Goal: Task Accomplishment & Management: Complete application form

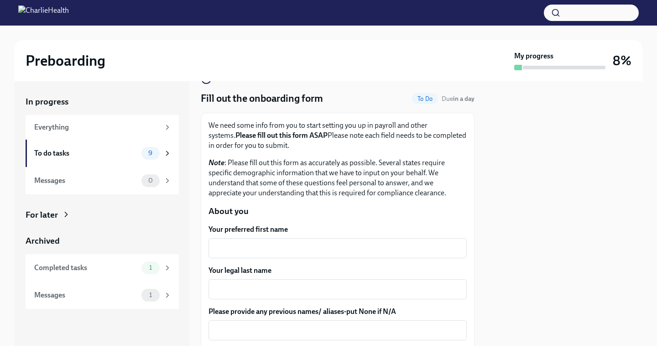
scroll to position [41, 0]
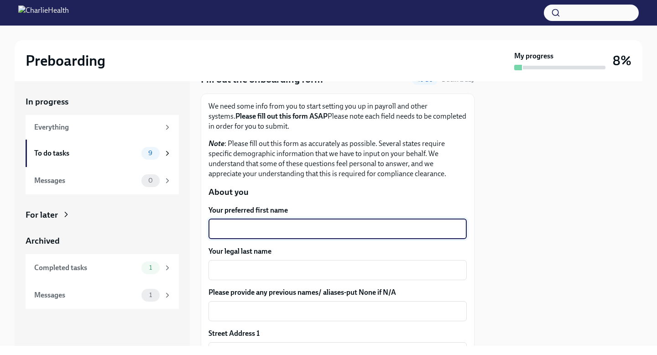
click at [321, 233] on textarea "Your preferred first name" at bounding box center [337, 228] width 247 height 11
type textarea "[DEMOGRAPHIC_DATA]"
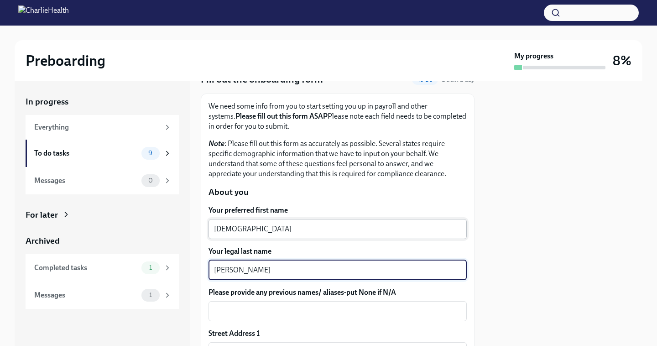
type textarea "[PERSON_NAME]"
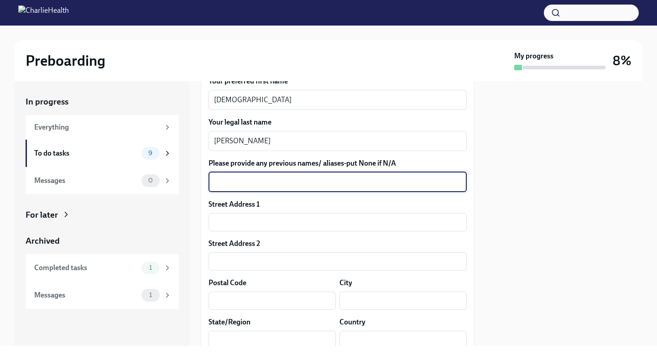
scroll to position [177, 0]
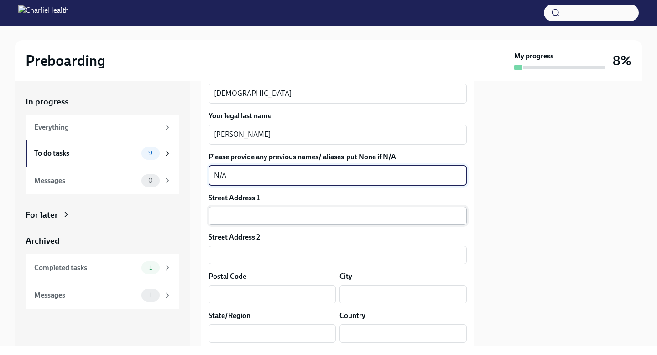
type textarea "N/A"
click at [314, 224] on input "text" at bounding box center [337, 216] width 258 height 18
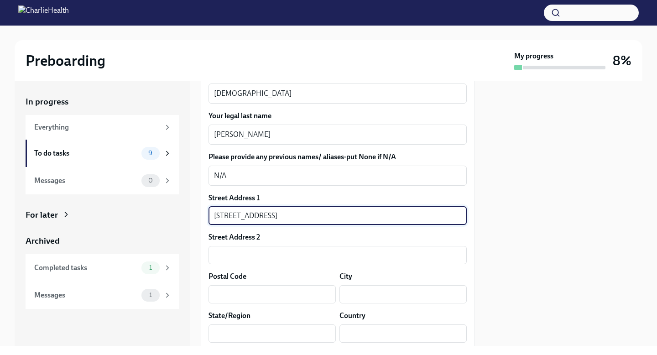
type input "[STREET_ADDRESS]"
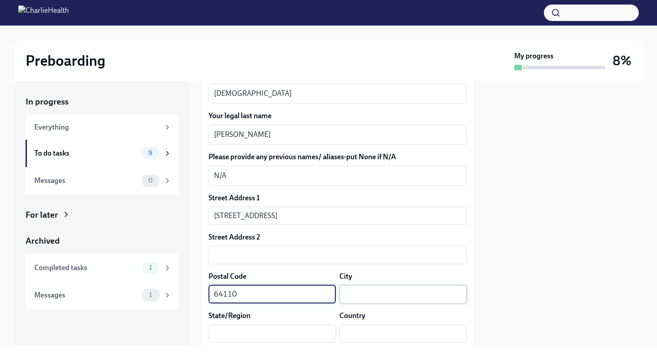
type input "64110"
click at [384, 292] on input "text" at bounding box center [402, 294] width 127 height 18
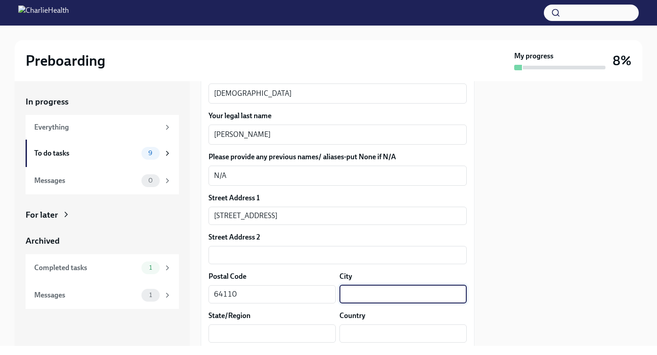
type input "[US_STATE][GEOGRAPHIC_DATA]"
type input "MO"
type input "US"
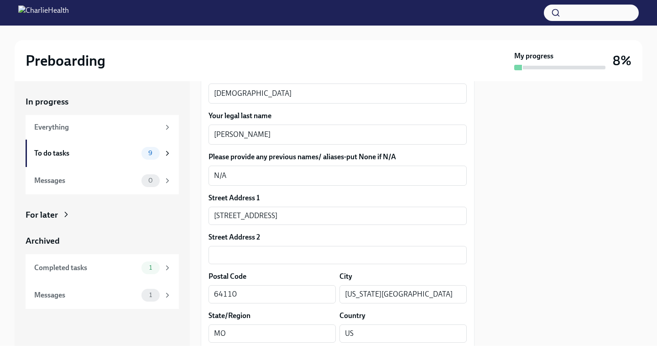
click at [513, 280] on div at bounding box center [563, 213] width 157 height 264
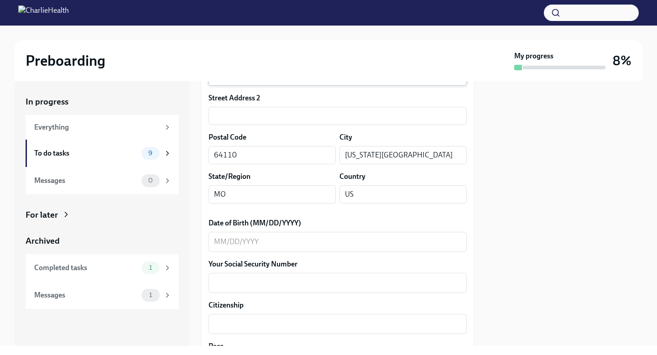
scroll to position [306, 0]
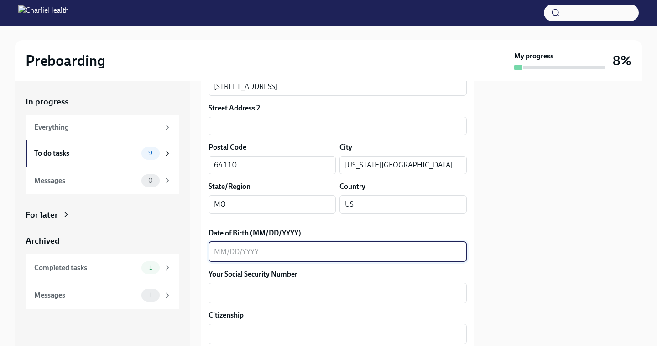
click at [301, 252] on textarea "Date of Birth (MM/DD/YYYY)" at bounding box center [337, 251] width 247 height 11
type textarea "[DATE]"
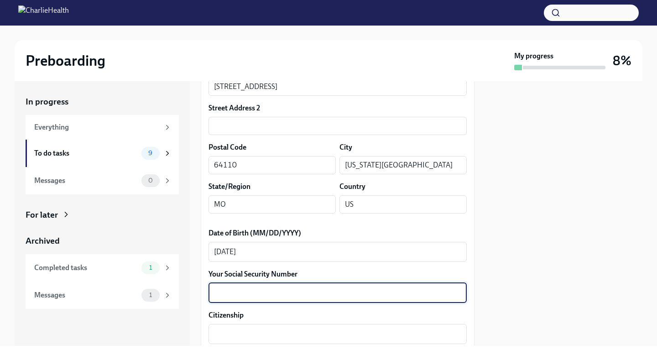
click at [321, 293] on textarea "Your Social Security Number" at bounding box center [337, 292] width 247 height 11
type textarea "490041879"
click at [529, 275] on div at bounding box center [563, 213] width 157 height 264
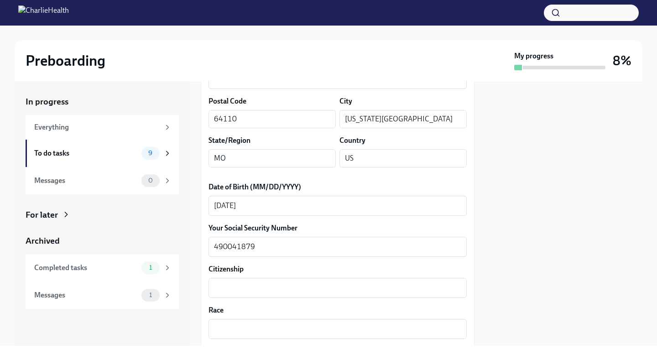
scroll to position [357, 0]
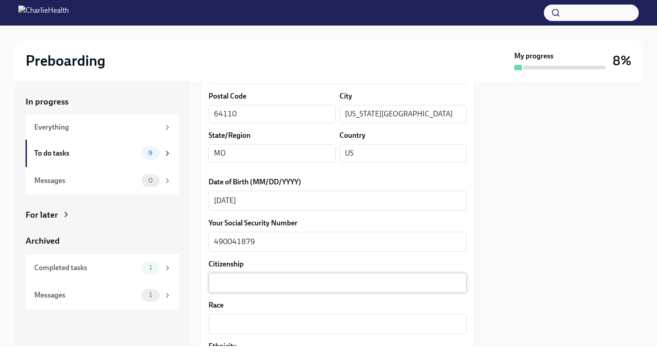
click at [304, 285] on textarea "Citizenship" at bounding box center [337, 282] width 247 height 11
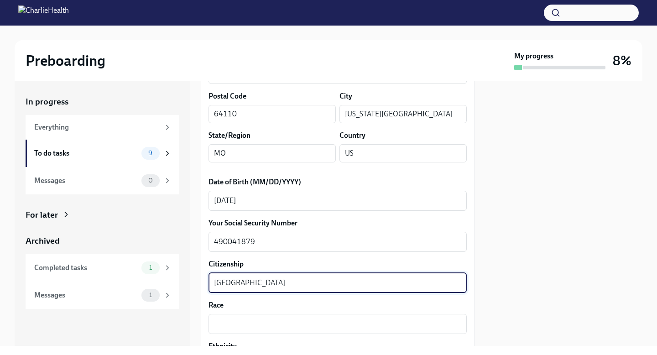
type textarea "[GEOGRAPHIC_DATA]"
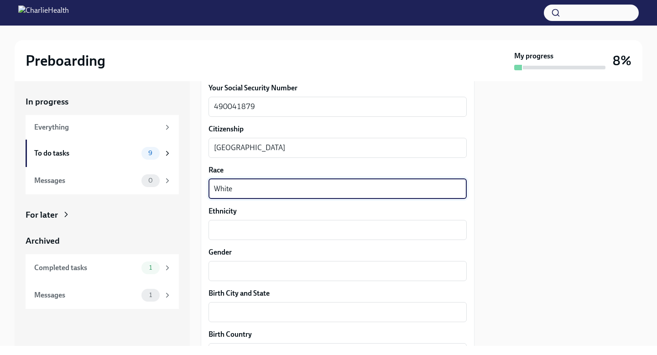
scroll to position [491, 0]
type textarea "White"
click at [361, 229] on textarea "Ethnicity" at bounding box center [337, 230] width 247 height 11
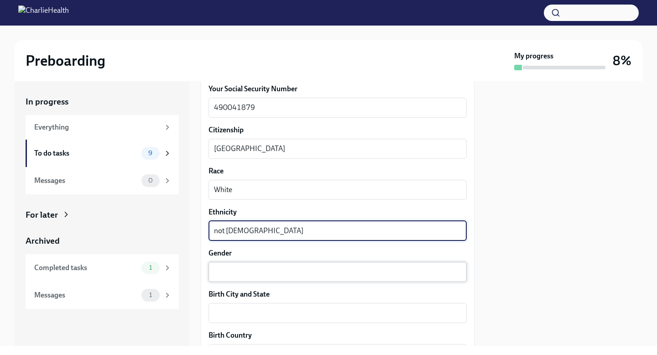
type textarea "not [DEMOGRAPHIC_DATA]"
click at [364, 268] on textarea "Gender" at bounding box center [337, 271] width 247 height 11
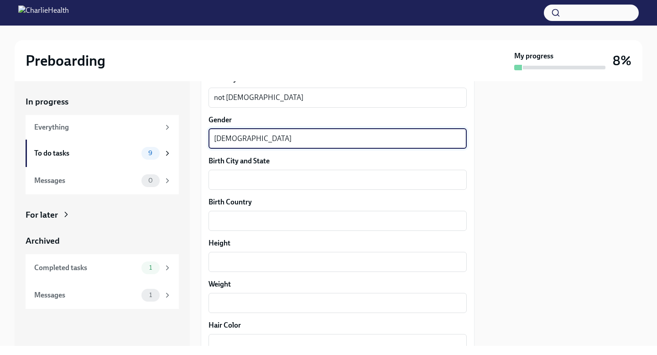
scroll to position [623, 0]
type textarea "[DEMOGRAPHIC_DATA]"
click at [324, 182] on textarea "Birth City and State" at bounding box center [337, 180] width 247 height 11
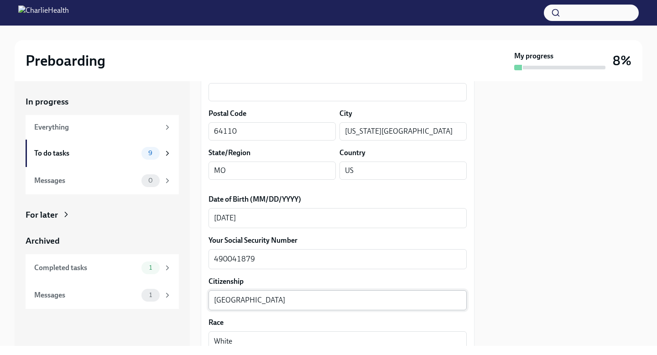
scroll to position [337, 0]
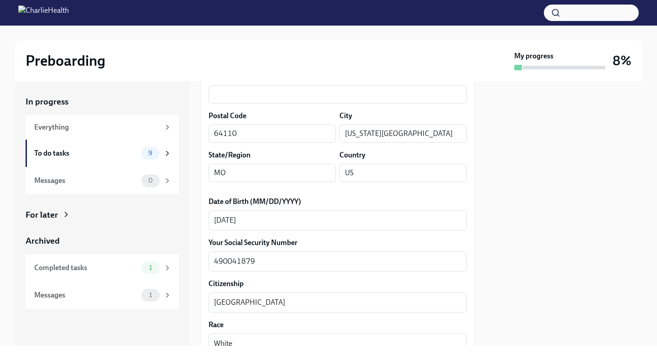
type textarea "[GEOGRAPHIC_DATA], [US_STATE]"
click at [297, 158] on div "State/Region" at bounding box center [271, 155] width 127 height 10
click at [297, 171] on input "MO" at bounding box center [271, 173] width 127 height 18
type input "M"
type input "[US_STATE]"
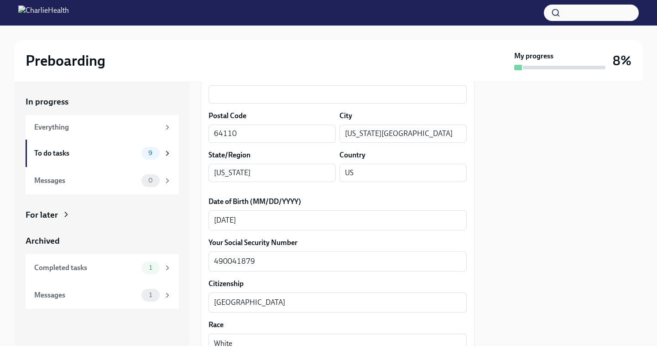
click at [502, 219] on div at bounding box center [563, 213] width 157 height 264
click at [363, 172] on input "US" at bounding box center [402, 173] width 127 height 18
type input "[GEOGRAPHIC_DATA]"
click at [501, 213] on div at bounding box center [563, 213] width 157 height 264
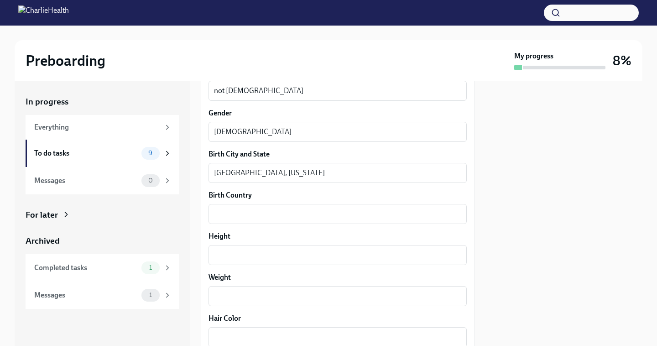
scroll to position [629, 0]
click at [324, 218] on textarea "Birth Country" at bounding box center [337, 215] width 247 height 11
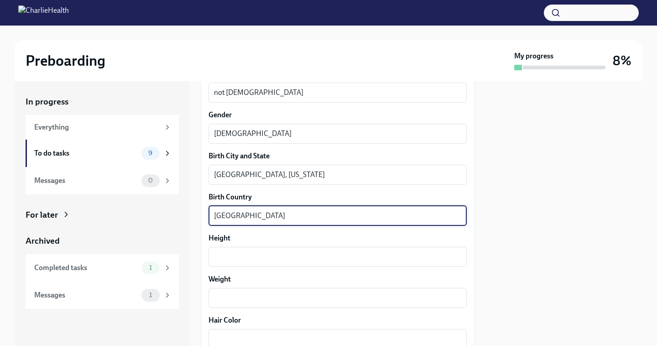
type textarea "[GEOGRAPHIC_DATA]"
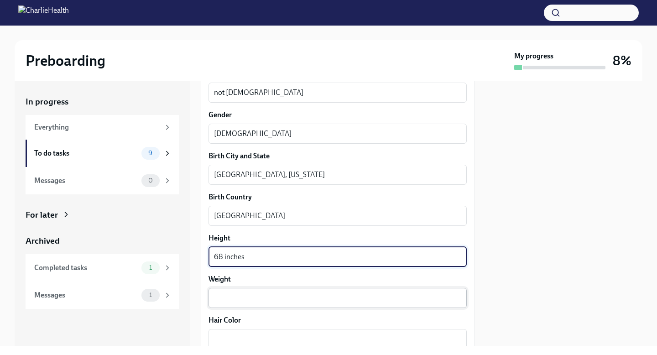
type textarea "68 inches"
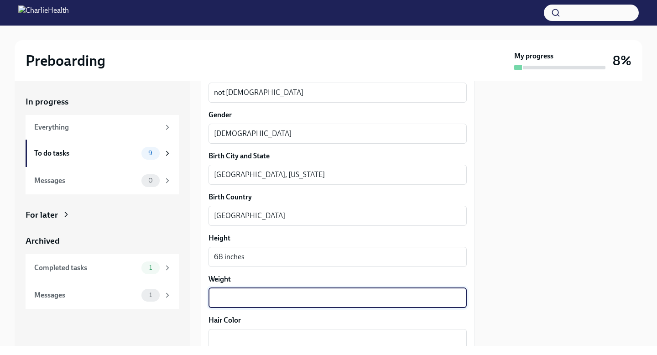
click at [297, 299] on textarea "Weight" at bounding box center [337, 297] width 247 height 11
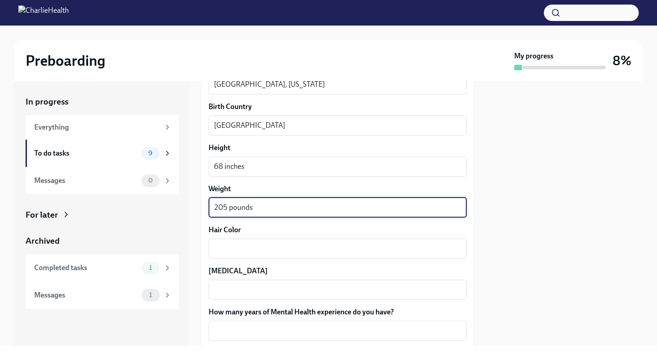
scroll to position [728, 0]
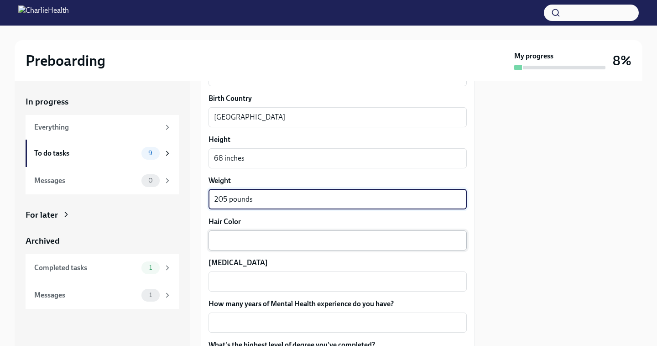
type textarea "205 pounds"
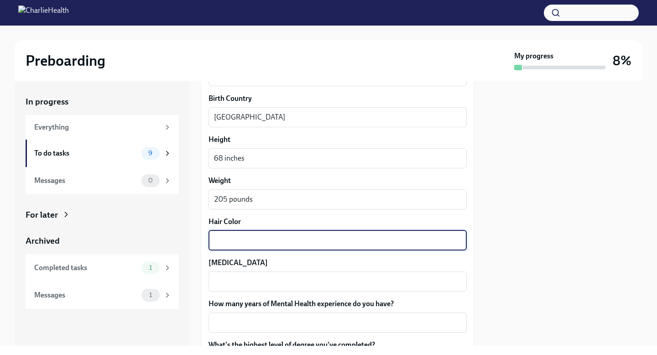
click at [317, 237] on textarea "Hair Color" at bounding box center [337, 240] width 247 height 11
type textarea "Auburn"
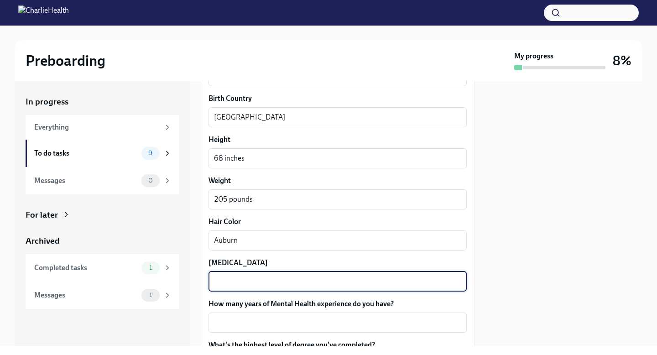
click at [307, 286] on textarea "[MEDICAL_DATA]" at bounding box center [337, 281] width 247 height 11
type textarea "Blue"
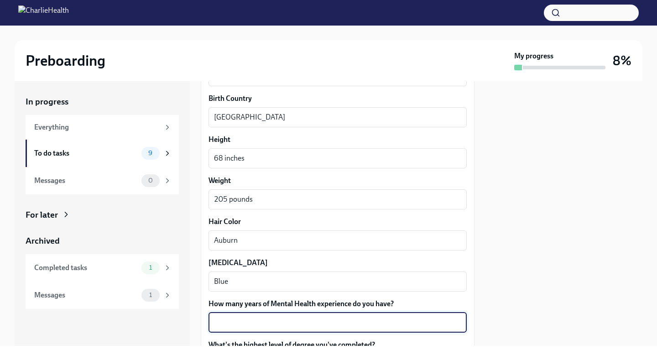
click at [311, 322] on textarea "How many years of Mental Health experience do you have?" at bounding box center [337, 322] width 247 height 11
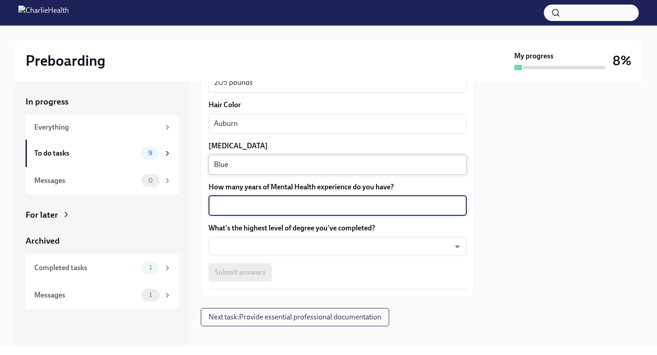
scroll to position [849, 0]
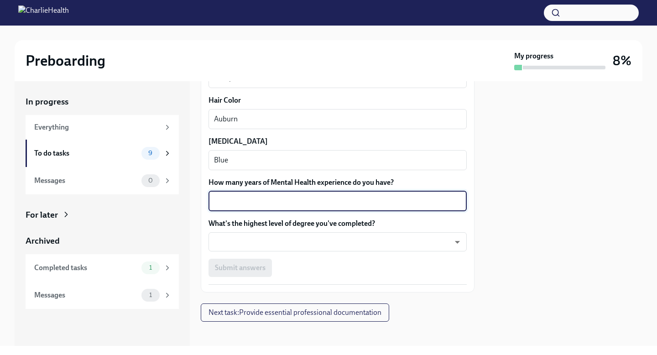
click at [393, 197] on textarea "How many years of Mental Health experience do you have?" at bounding box center [337, 201] width 247 height 11
type textarea "Six"
click at [451, 243] on body "Preboarding My progress 8% In progress Everything To do tasks 9 Messages 0 For …" at bounding box center [328, 177] width 657 height 355
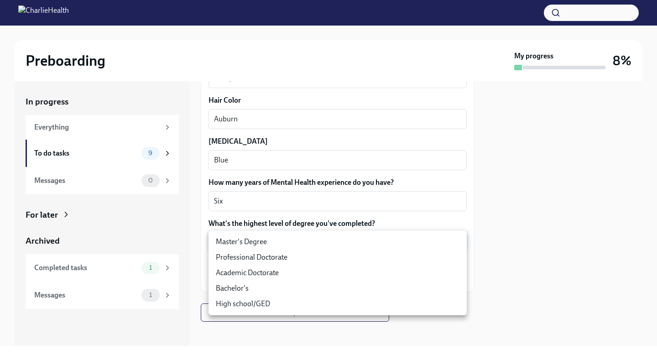
click at [295, 244] on li "Master's Degree" at bounding box center [337, 242] width 258 height 16
type input "2vBr-ghkD"
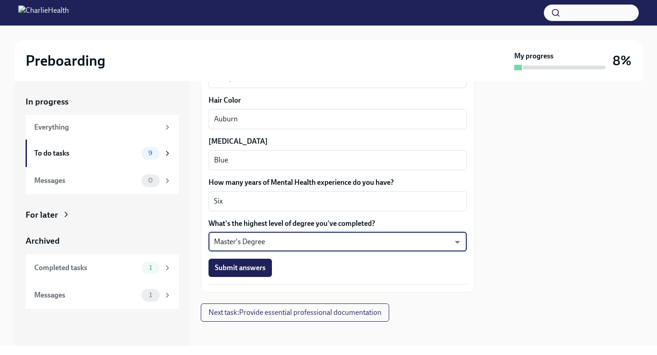
click at [399, 272] on div "Submit answers" at bounding box center [337, 268] width 258 height 18
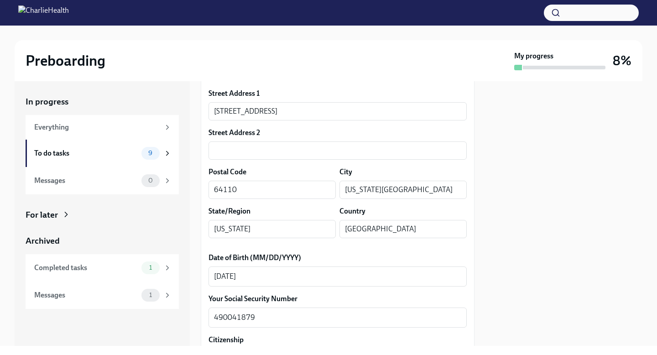
scroll to position [300, 0]
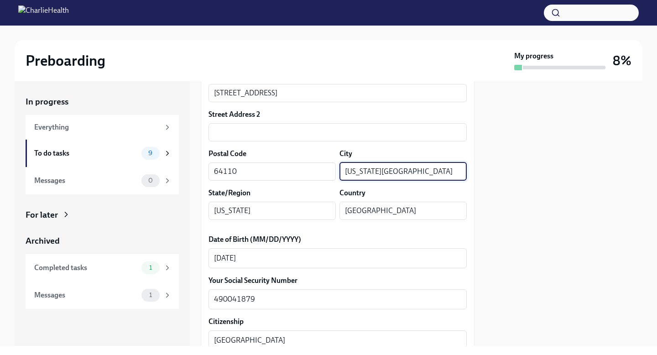
click at [426, 177] on input "[US_STATE][GEOGRAPHIC_DATA]" at bounding box center [402, 171] width 127 height 18
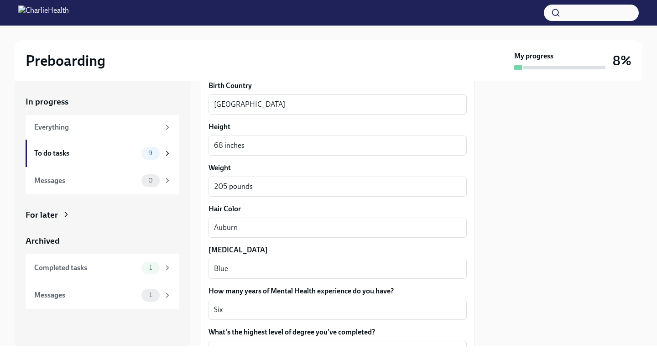
scroll to position [854, 0]
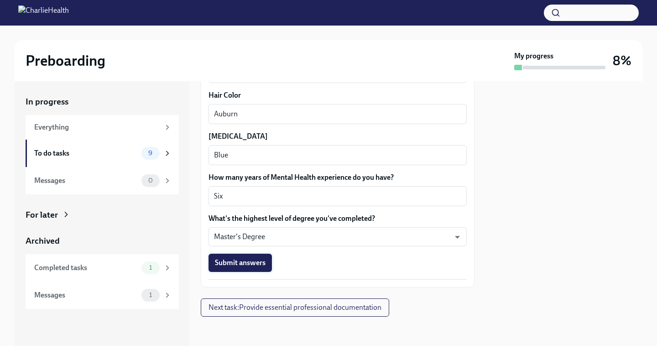
click at [243, 264] on span "Submit answers" at bounding box center [240, 262] width 51 height 9
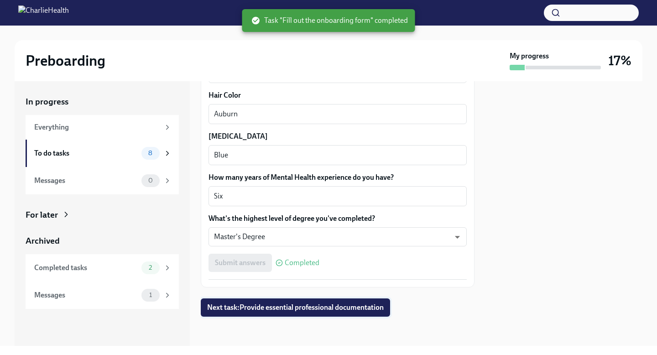
click at [329, 309] on span "Next task : Provide essential professional documentation" at bounding box center [295, 307] width 176 height 9
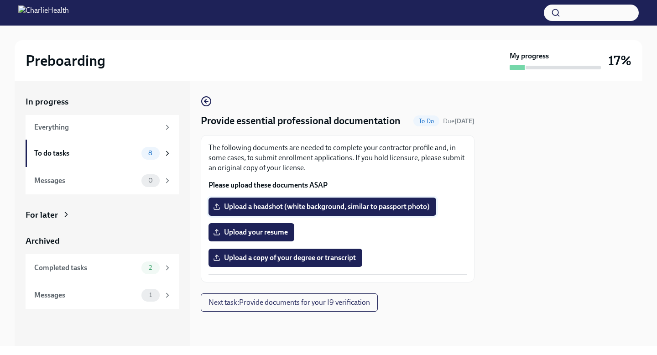
click at [259, 206] on span "Upload a headshot (white background, similar to passport photo)" at bounding box center [322, 206] width 215 height 9
click at [0, 0] on input "Upload a headshot (white background, similar to passport photo)" at bounding box center [0, 0] width 0 height 0
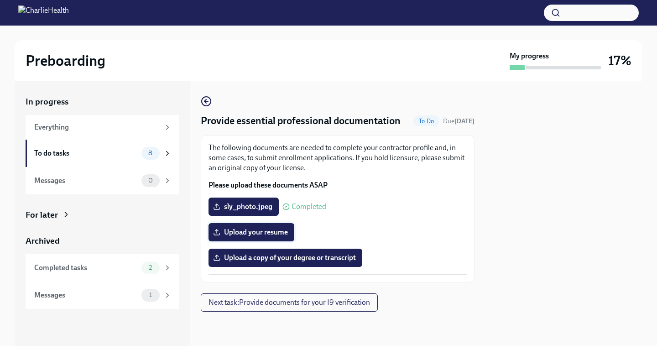
click at [246, 233] on span "Upload your resume" at bounding box center [251, 232] width 73 height 9
click at [0, 0] on input "Upload your resume" at bounding box center [0, 0] width 0 height 0
click at [261, 264] on label "Upload a copy of your degree or transcript" at bounding box center [285, 258] width 154 height 18
click at [0, 0] on input "Upload a copy of your degree or transcript" at bounding box center [0, 0] width 0 height 0
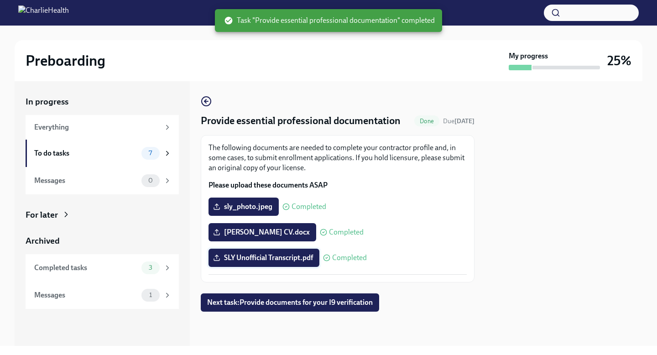
click at [283, 258] on span "SLY Unofficial Transcript.pdf" at bounding box center [264, 257] width 98 height 9
click at [0, 0] on input "SLY Unofficial Transcript.pdf" at bounding box center [0, 0] width 0 height 0
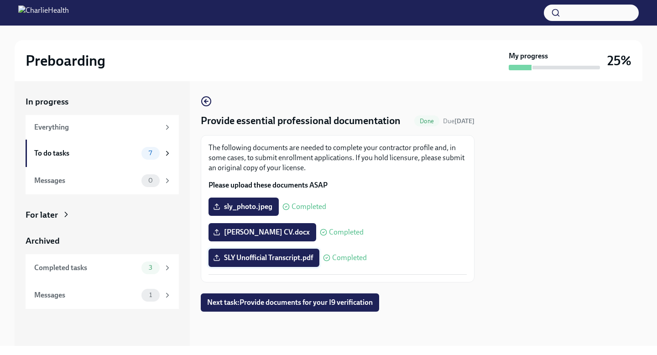
click at [255, 260] on span "SLY Unofficial Transcript.pdf" at bounding box center [264, 257] width 98 height 9
click at [0, 0] on input "SLY Unofficial Transcript.pdf" at bounding box center [0, 0] width 0 height 0
click at [258, 308] on button "Next task : Provide documents for your I9 verification" at bounding box center [290, 302] width 178 height 18
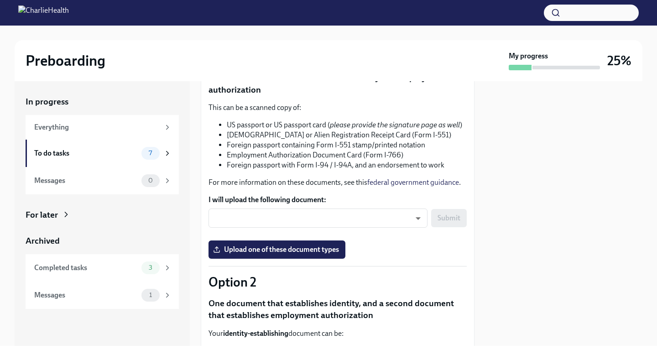
scroll to position [104, 0]
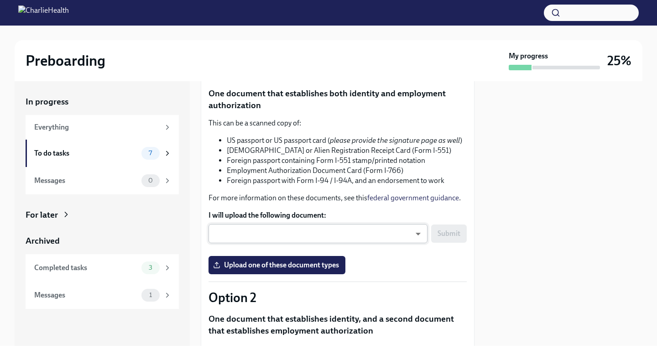
click at [420, 234] on body "Preboarding My progress 25% In progress Everything To do tasks 7 Messages 0 For…" at bounding box center [328, 177] width 657 height 355
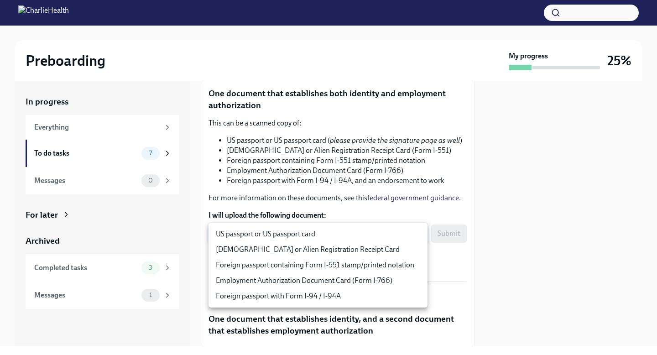
click at [315, 232] on li "US passport or US passport card" at bounding box center [317, 234] width 219 height 16
type input "KnYOjnC8x"
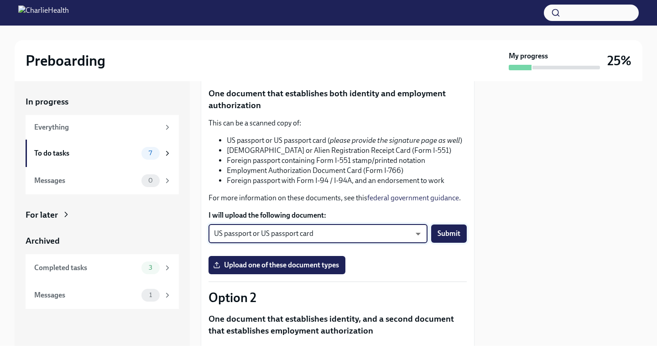
click at [453, 237] on span "Submit" at bounding box center [448, 233] width 23 height 9
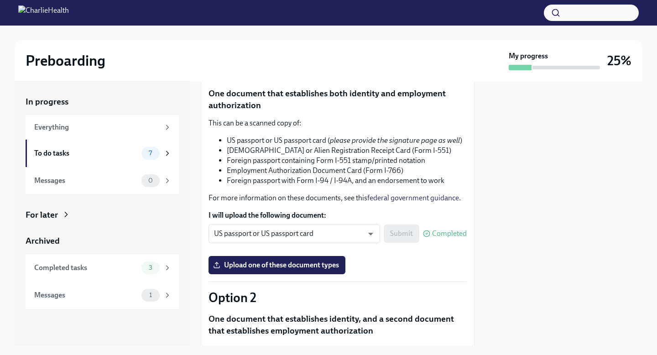
scroll to position [130, 0]
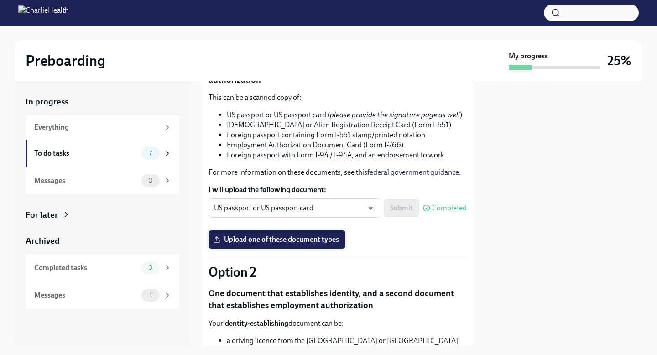
click at [292, 237] on span "Upload one of these document types" at bounding box center [277, 239] width 124 height 9
click at [0, 0] on input "Upload one of these document types" at bounding box center [0, 0] width 0 height 0
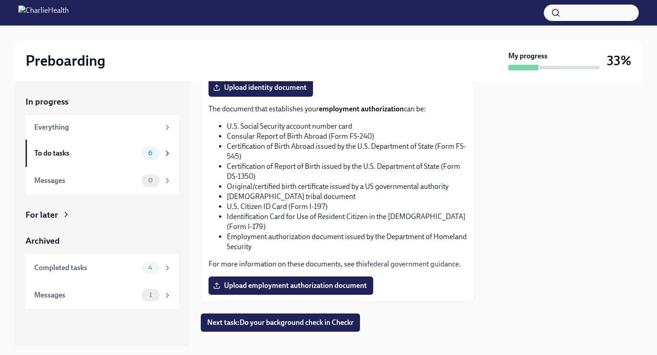
scroll to position [507, 0]
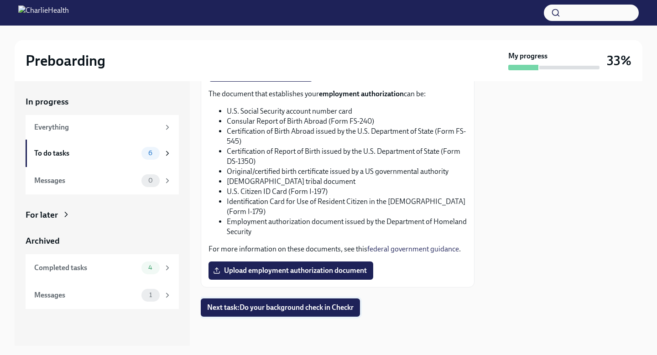
click at [324, 309] on span "Next task : Do your background check in Checkr" at bounding box center [280, 307] width 146 height 9
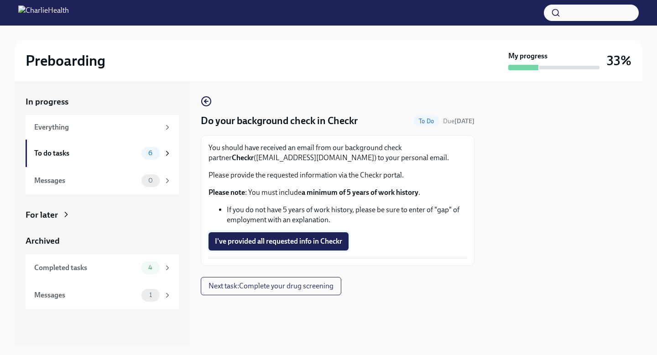
click at [294, 245] on span "I've provided all requested info in Checkr" at bounding box center [278, 241] width 127 height 9
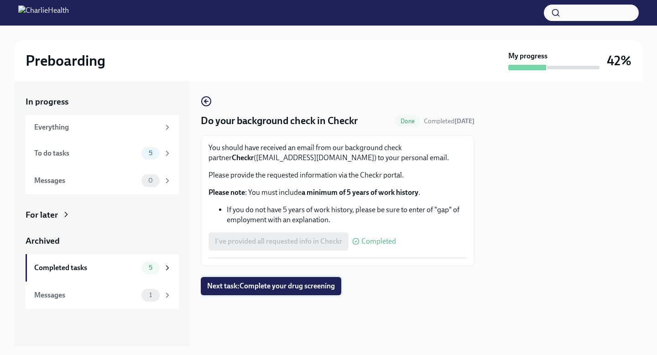
click at [285, 292] on button "Next task : Complete your drug screening" at bounding box center [271, 286] width 140 height 18
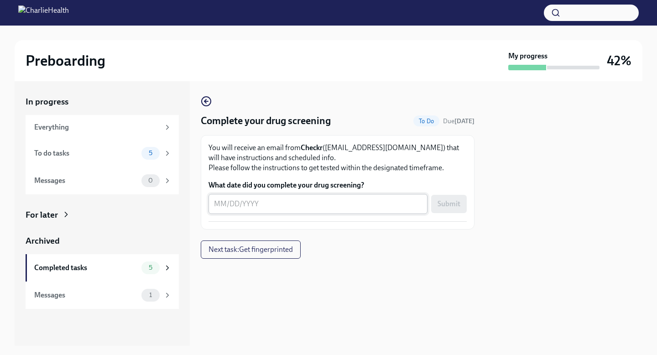
click at [259, 209] on div "x ​" at bounding box center [317, 204] width 219 height 20
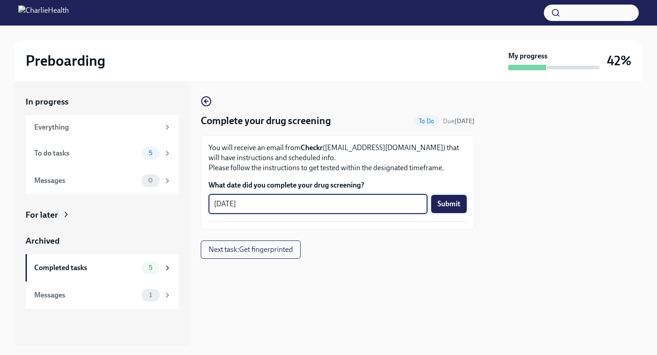
type textarea "[DATE]"
click at [460, 201] on button "Submit" at bounding box center [449, 204] width 36 height 18
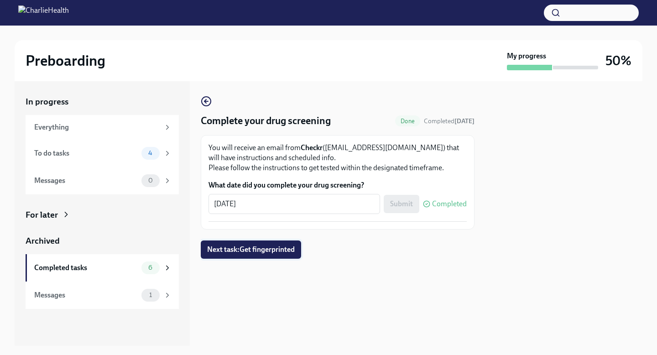
click at [236, 253] on span "Next task : Get fingerprinted" at bounding box center [251, 249] width 88 height 9
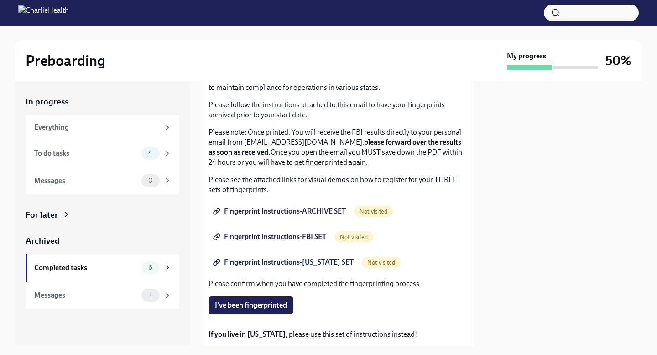
scroll to position [78, 0]
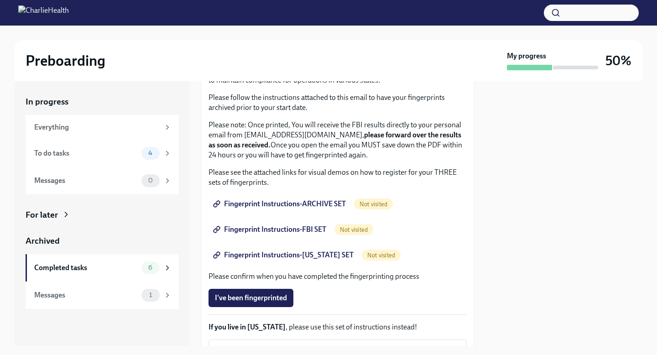
click at [304, 208] on span "Fingerprint Instructions-ARCHIVE SET" at bounding box center [280, 203] width 131 height 9
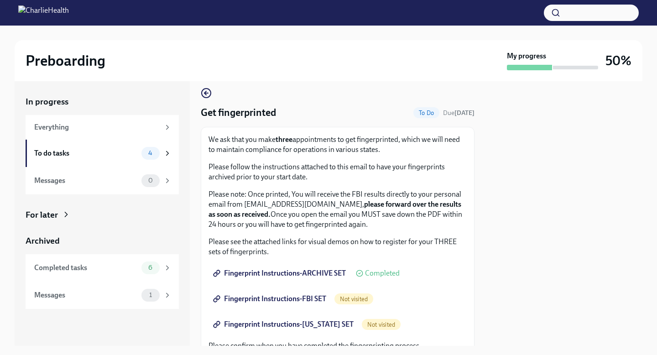
scroll to position [0, 0]
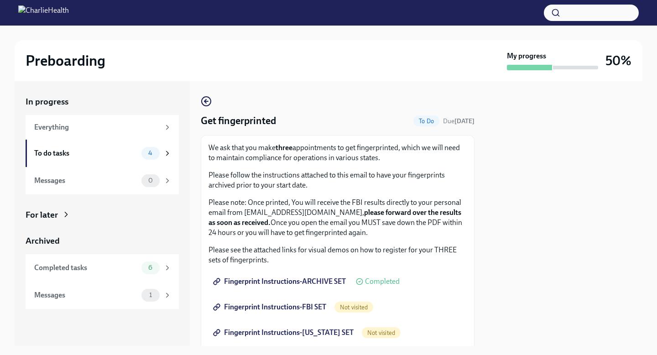
click at [292, 309] on span "Fingerprint Instructions-FBI SET" at bounding box center [270, 306] width 111 height 9
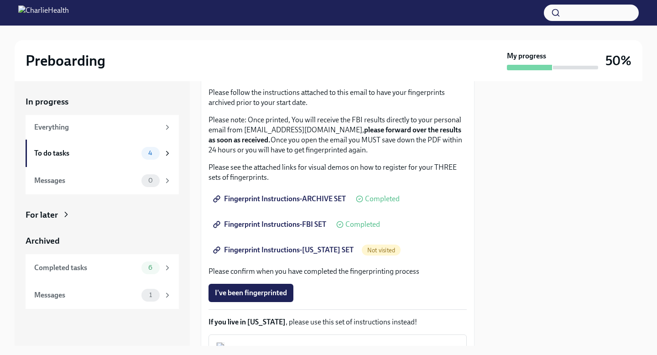
scroll to position [89, 0]
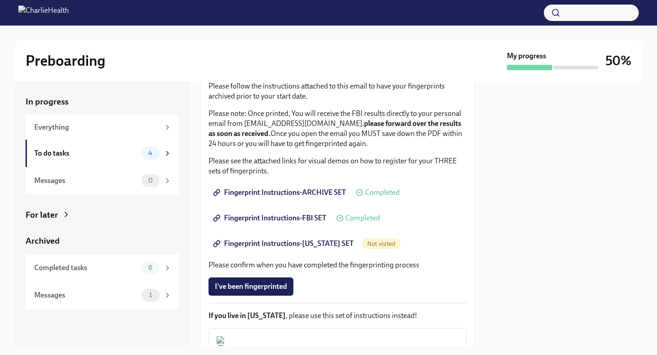
click at [279, 246] on span "Fingerprint Instructions-[US_STATE] SET" at bounding box center [284, 243] width 139 height 9
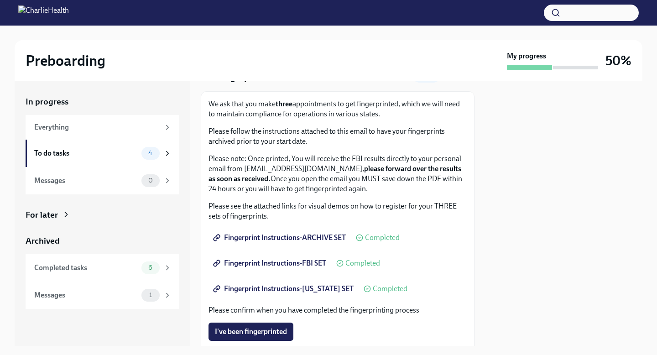
scroll to position [0, 0]
